Goal: Information Seeking & Learning: Learn about a topic

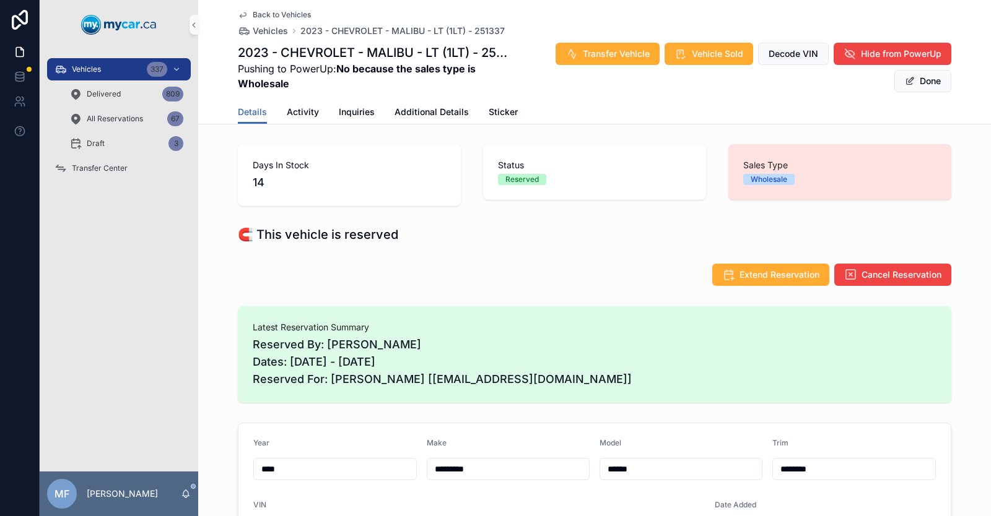
scroll to position [62, 0]
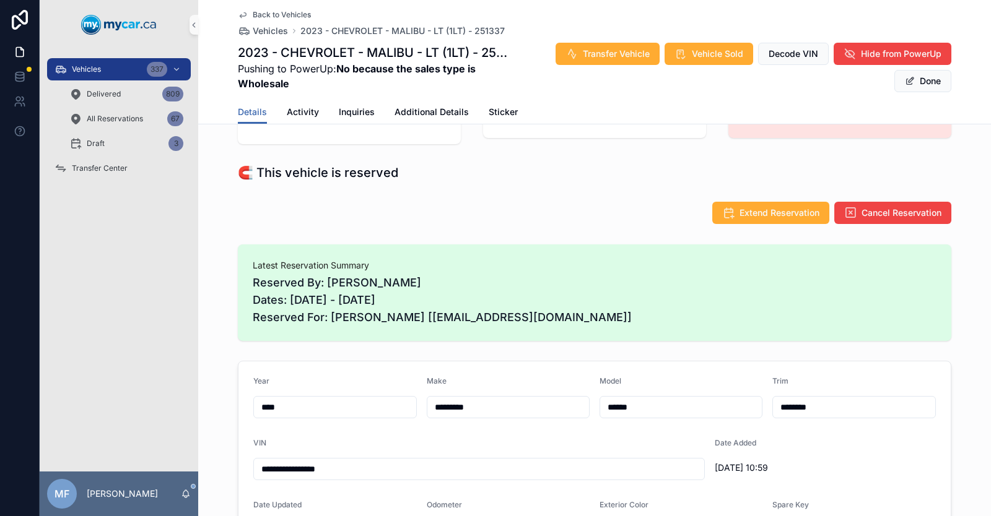
click at [256, 12] on span "Back to Vehicles" at bounding box center [282, 15] width 58 height 10
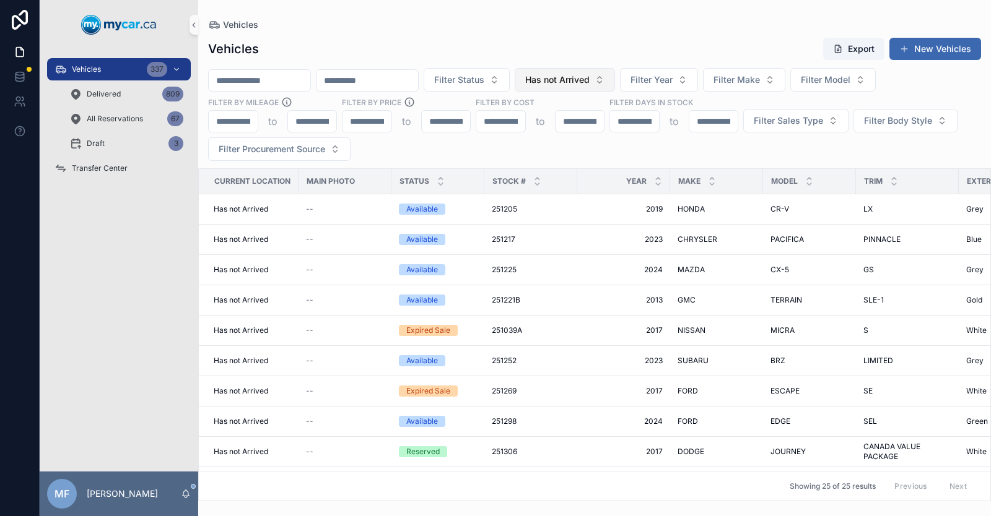
click at [590, 75] on span "Has not Arrived" at bounding box center [557, 80] width 64 height 12
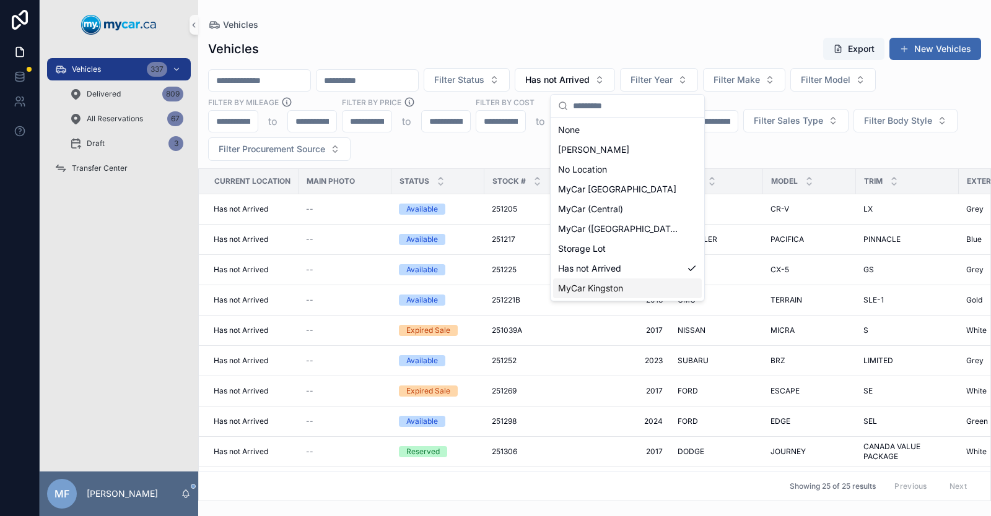
click at [611, 292] on span "MyCar Kingston" at bounding box center [590, 288] width 65 height 12
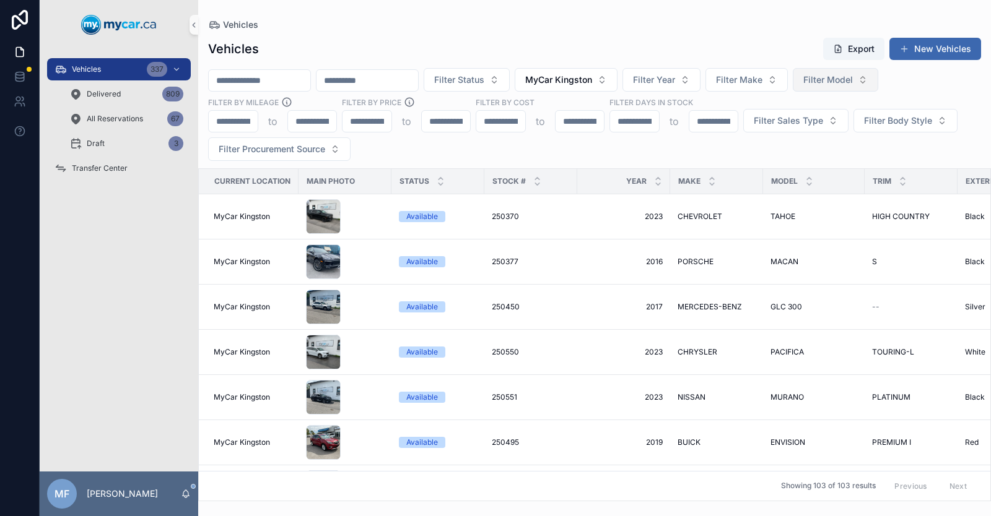
click at [853, 75] on span "Filter Model" at bounding box center [828, 80] width 50 height 12
type input "****"
click at [856, 136] on div "KONA" at bounding box center [896, 130] width 149 height 20
